Goal: Information Seeking & Learning: Learn about a topic

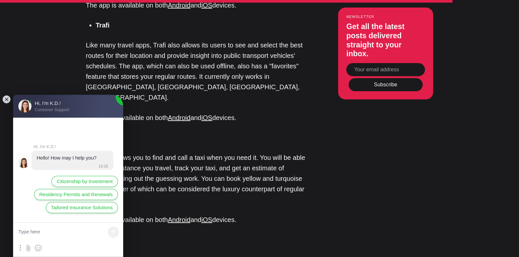
click at [6, 102] on jdiv at bounding box center [6, 99] width 9 height 9
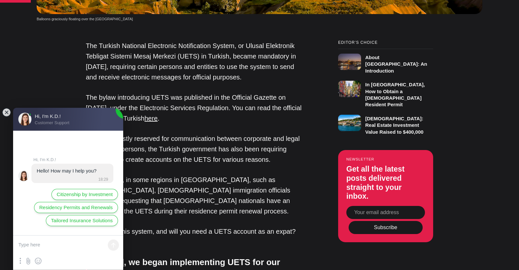
scroll to position [485, 0]
click at [6, 110] on jdiv at bounding box center [6, 112] width 9 height 9
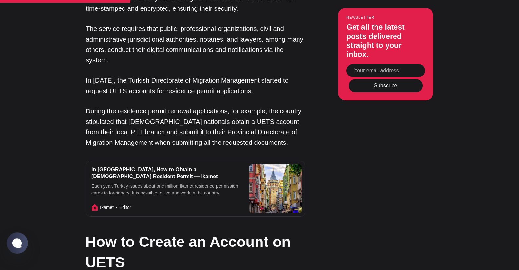
scroll to position [928, 0]
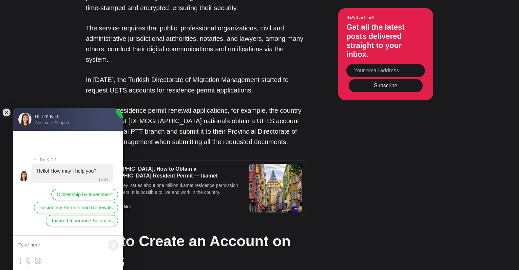
click at [8, 114] on jdiv at bounding box center [6, 112] width 9 height 9
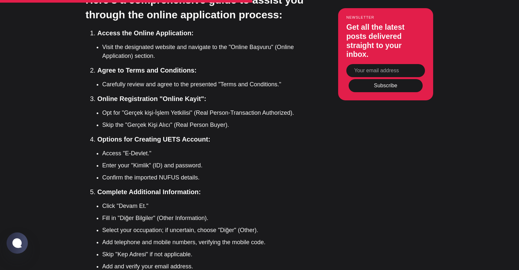
scroll to position [1471, 0]
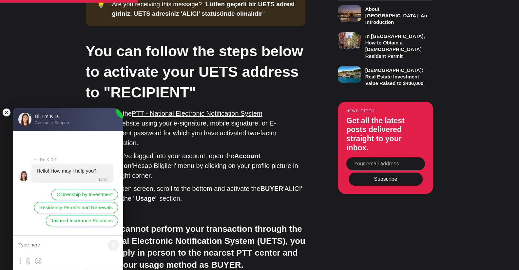
click at [6, 112] on jdiv at bounding box center [6, 112] width 9 height 9
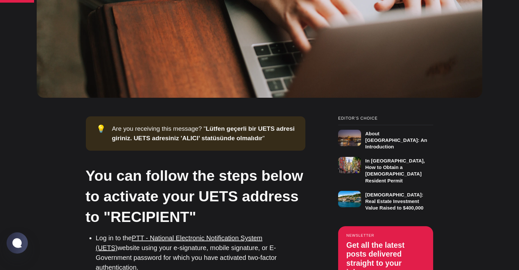
scroll to position [373, 0]
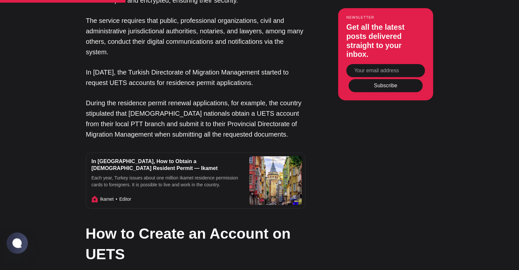
scroll to position [938, 0]
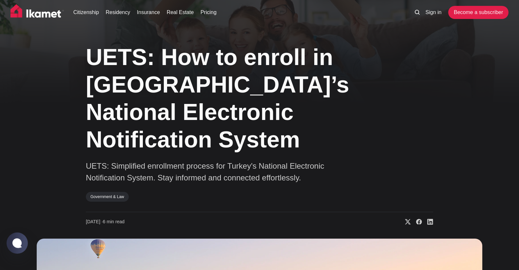
scroll to position [0, 0]
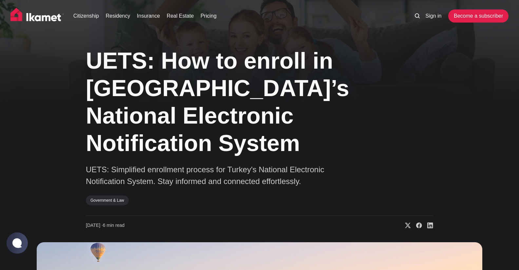
click at [41, 13] on img at bounding box center [37, 16] width 54 height 16
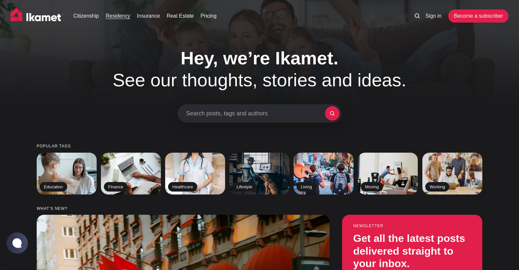
click at [110, 15] on link "Residency" at bounding box center [118, 16] width 25 height 8
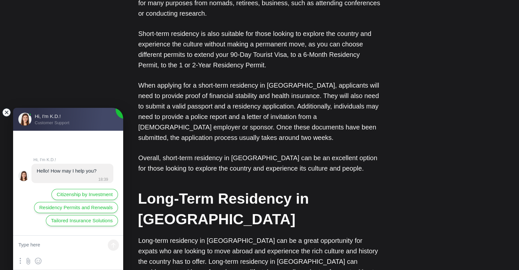
click at [6, 113] on jdiv at bounding box center [6, 112] width 9 height 9
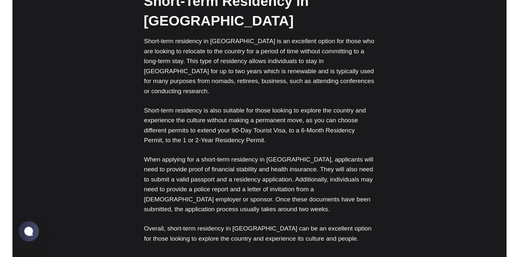
scroll to position [368, 0]
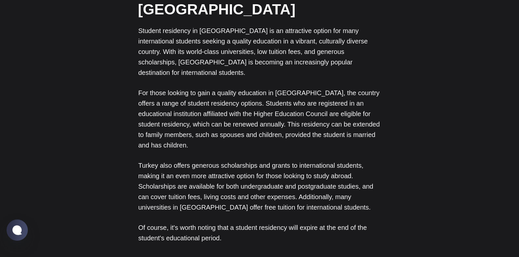
scroll to position [1644, 0]
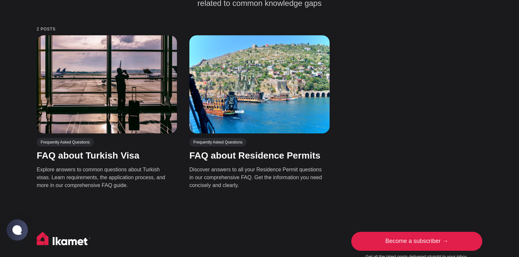
scroll to position [183, 0]
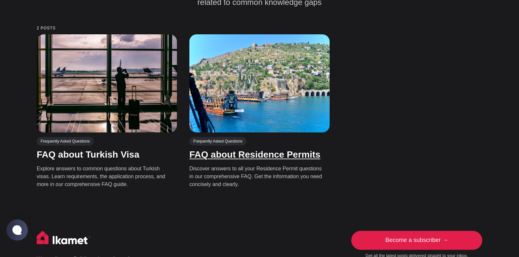
click at [213, 150] on link "FAQ about Residence Permits" at bounding box center [254, 155] width 131 height 10
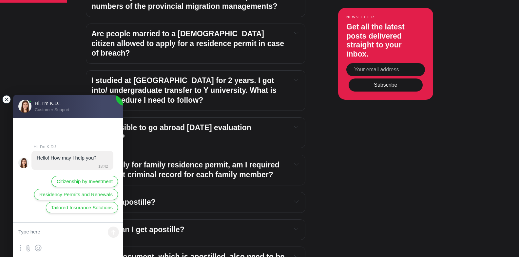
click at [9, 102] on jdiv at bounding box center [6, 99] width 9 height 9
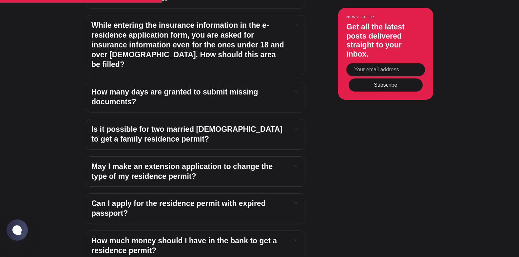
scroll to position [1018, 0]
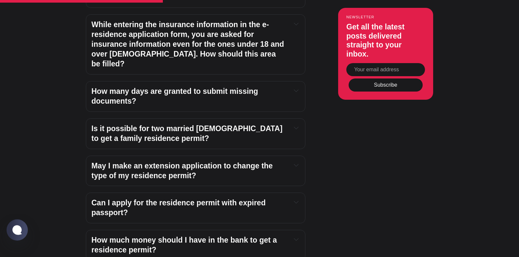
click at [101, 236] on h4 "How much money should I have in the bank to get a residence permit?" at bounding box center [188, 246] width 194 height 20
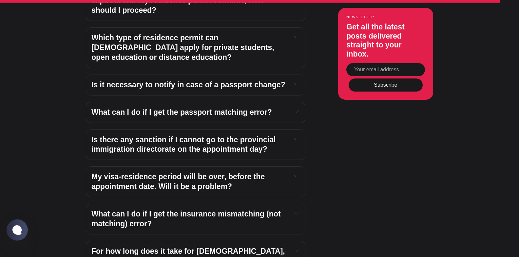
scroll to position [2587, 0]
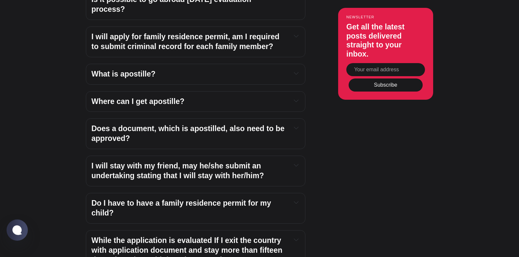
scroll to position [0, 0]
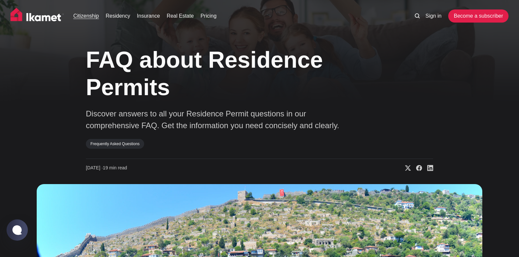
click at [87, 14] on link "Citizenship" at bounding box center [86, 16] width 26 height 8
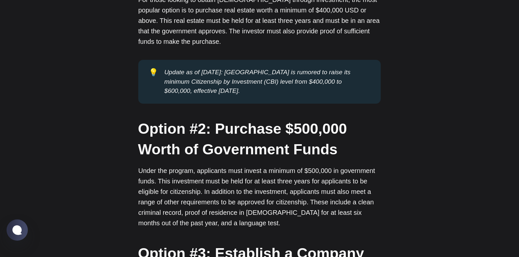
scroll to position [1179, 0]
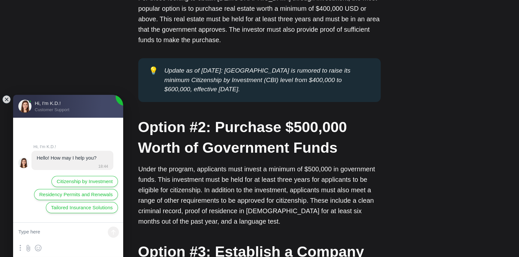
scroll to position [0, 0]
click at [9, 100] on jdiv at bounding box center [6, 99] width 9 height 9
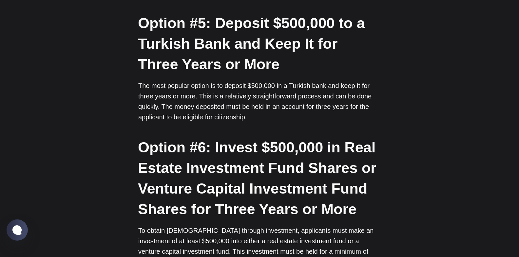
scroll to position [1784, 0]
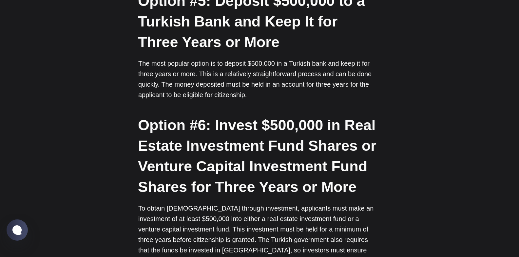
scroll to position [1806, 0]
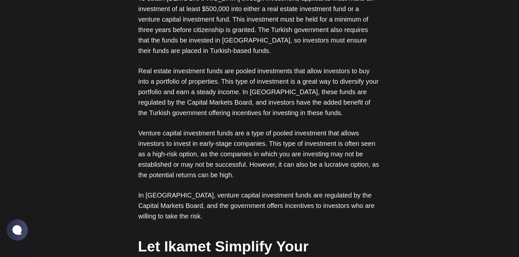
scroll to position [2018, 0]
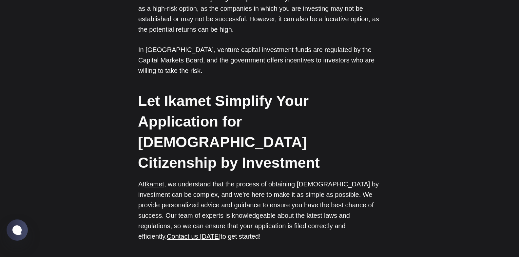
scroll to position [2162, 0]
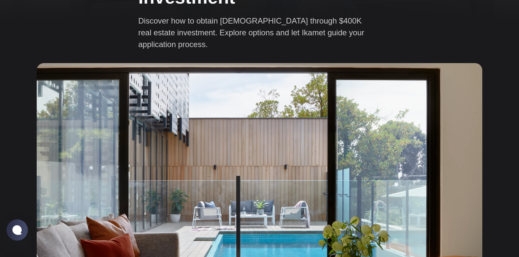
scroll to position [0, 0]
